Goal: Obtain resource: Obtain resource

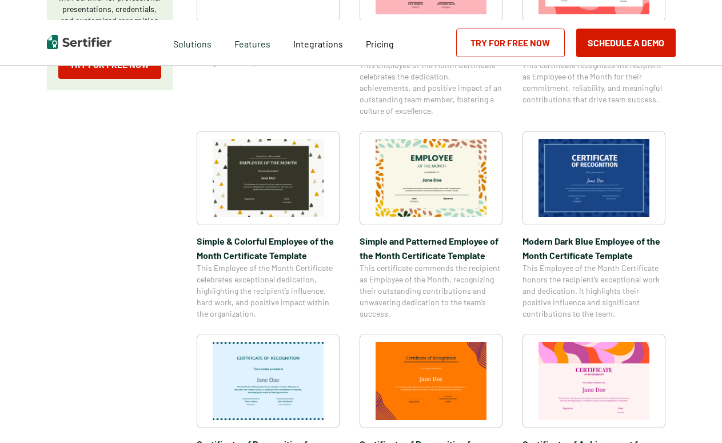
scroll to position [457, 0]
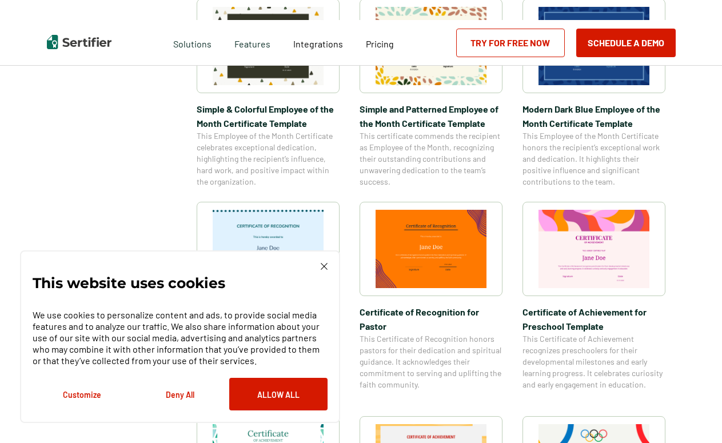
click at [324, 270] on img at bounding box center [323, 266] width 7 height 7
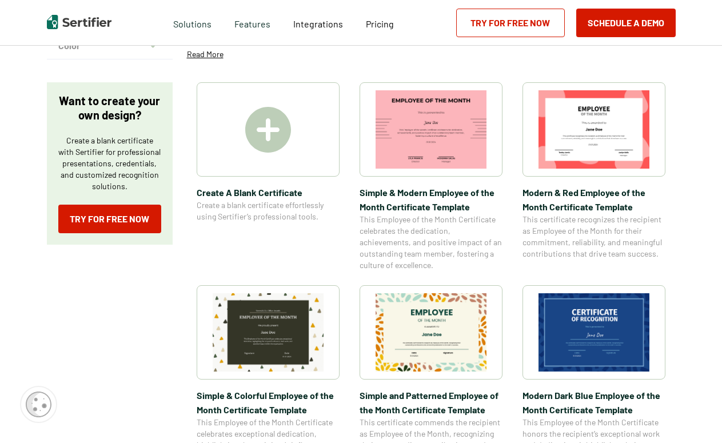
scroll to position [114, 0]
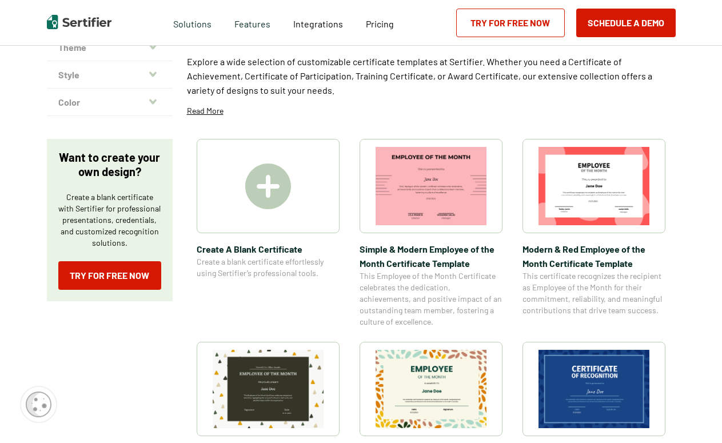
click at [607, 390] on img at bounding box center [593, 389] width 111 height 78
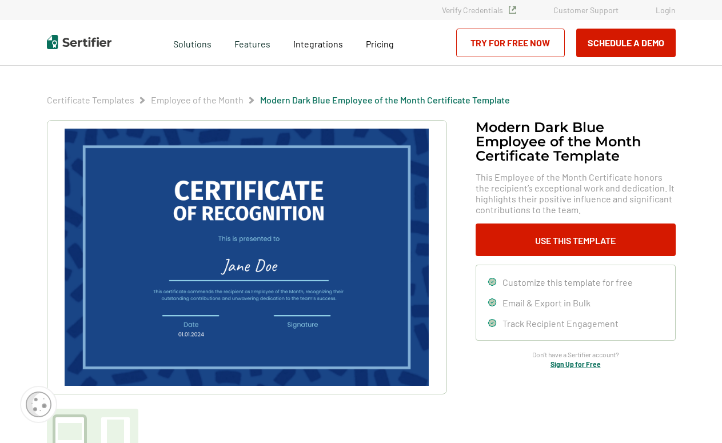
click at [274, 266] on img at bounding box center [246, 257] width 363 height 257
click at [262, 250] on img at bounding box center [246, 257] width 363 height 257
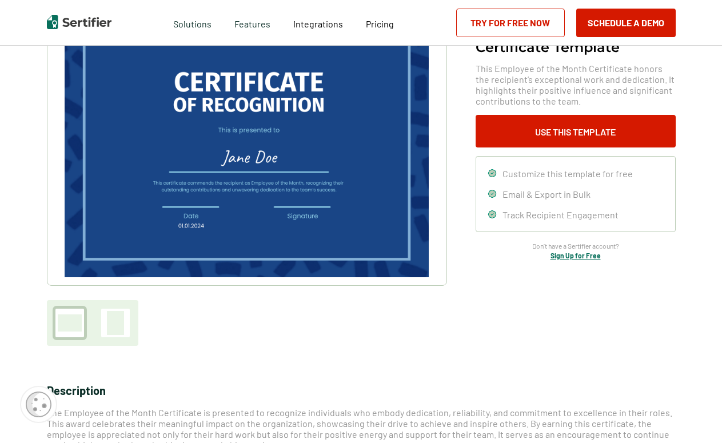
scroll to position [229, 0]
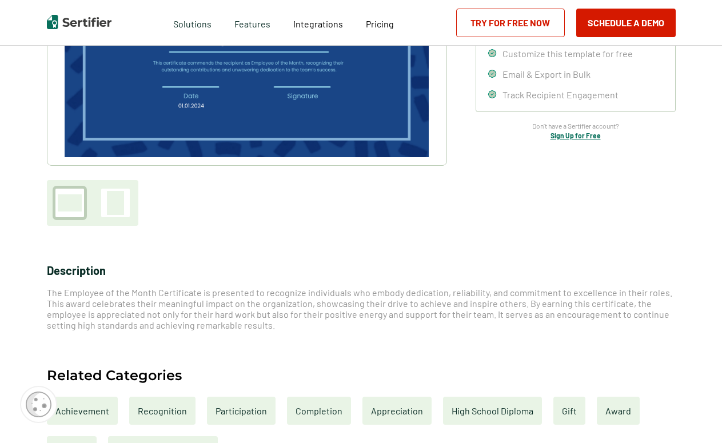
click at [263, 74] on img at bounding box center [246, 28] width 363 height 257
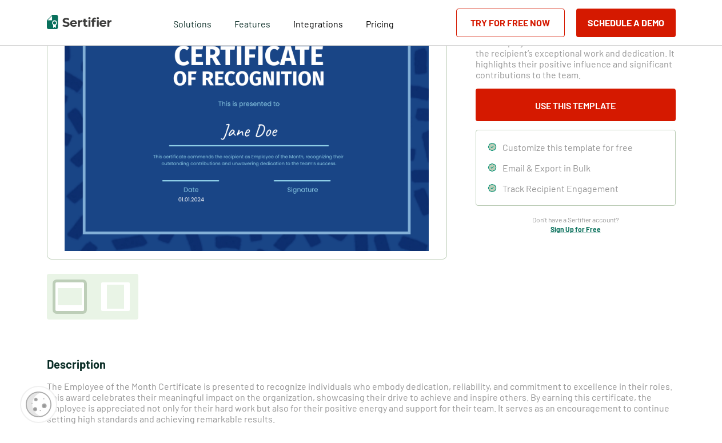
scroll to position [0, 0]
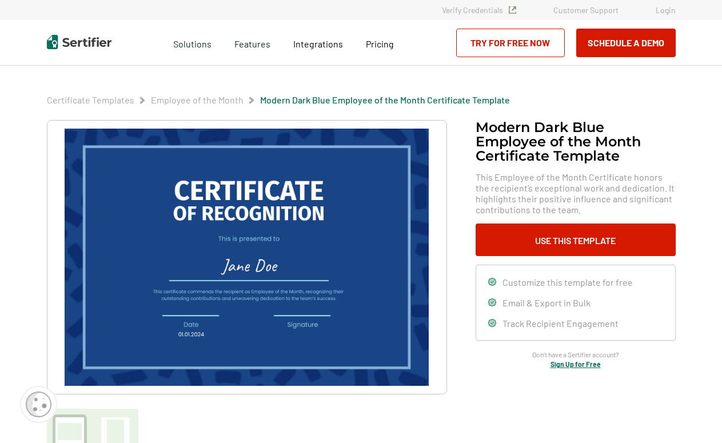
click at [223, 230] on img at bounding box center [246, 257] width 363 height 257
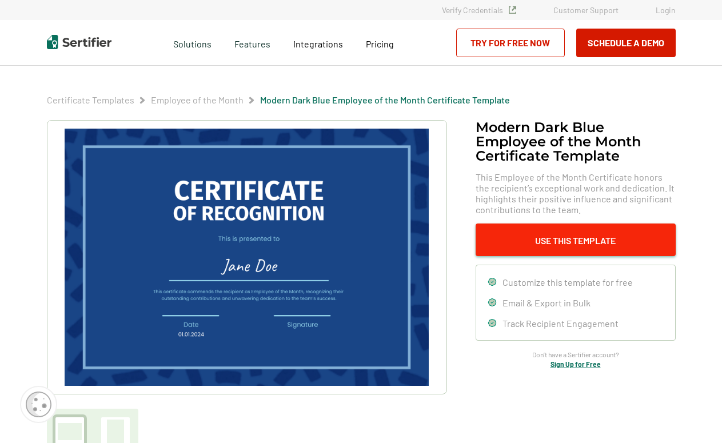
click at [562, 245] on button "Use This Template" at bounding box center [575, 239] width 200 height 33
